Goal: Navigation & Orientation: Find specific page/section

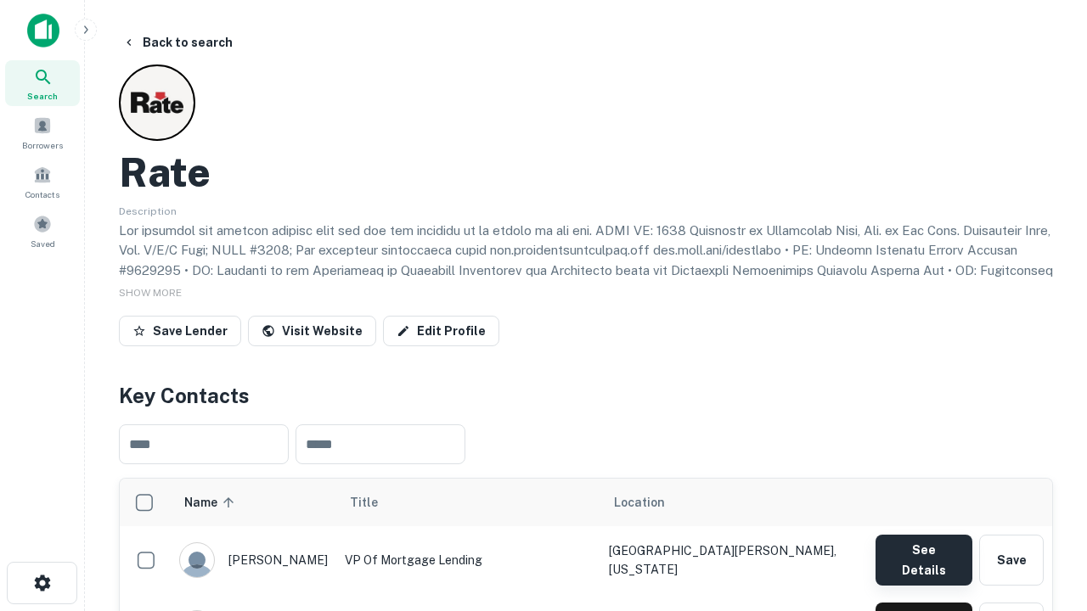
click at [923, 552] on button "See Details" at bounding box center [923, 560] width 97 height 51
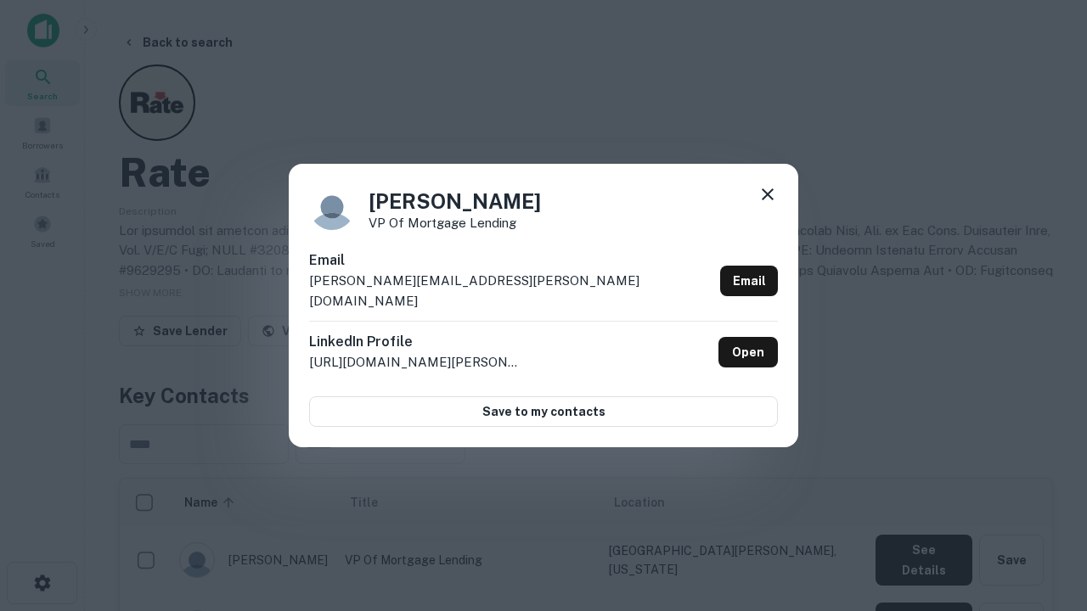
click at [768, 205] on icon at bounding box center [767, 194] width 20 height 20
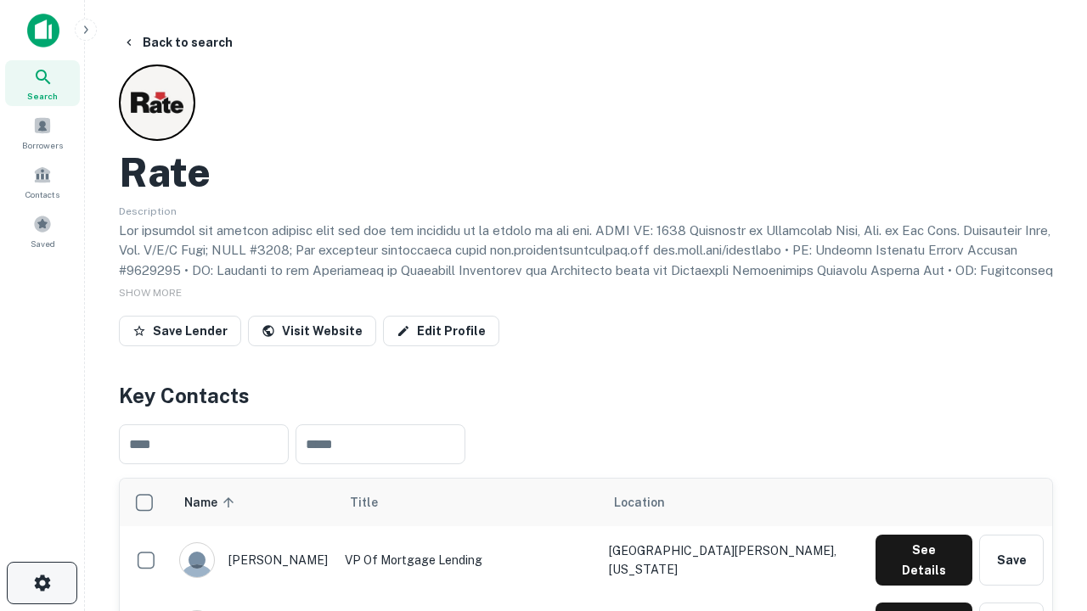
click at [42, 583] on icon "button" at bounding box center [42, 583] width 20 height 20
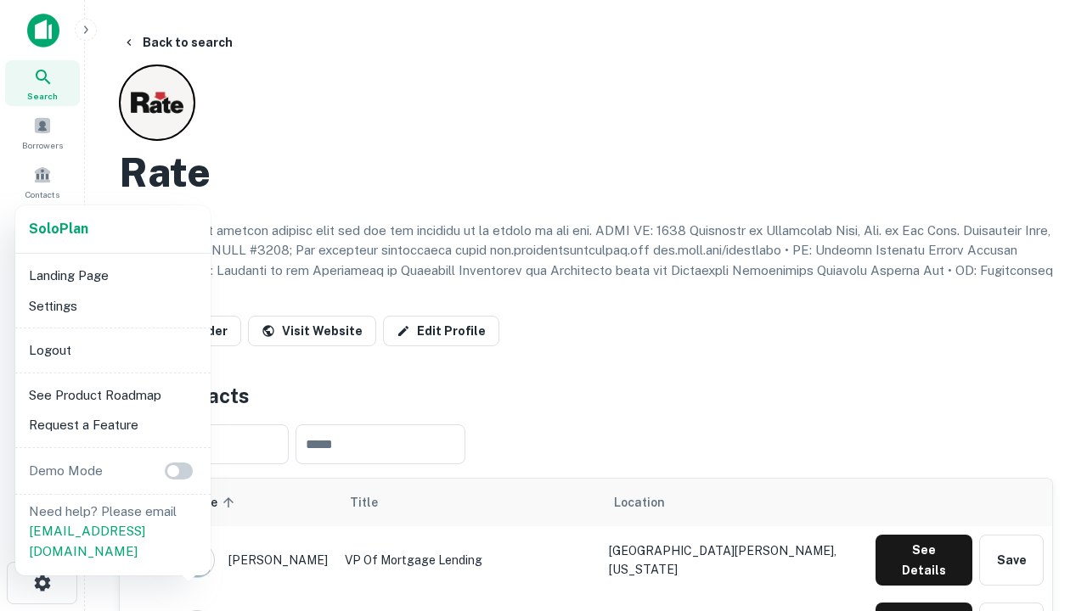
click at [112, 350] on li "Logout" at bounding box center [113, 350] width 182 height 31
